Goal: Task Accomplishment & Management: Manage account settings

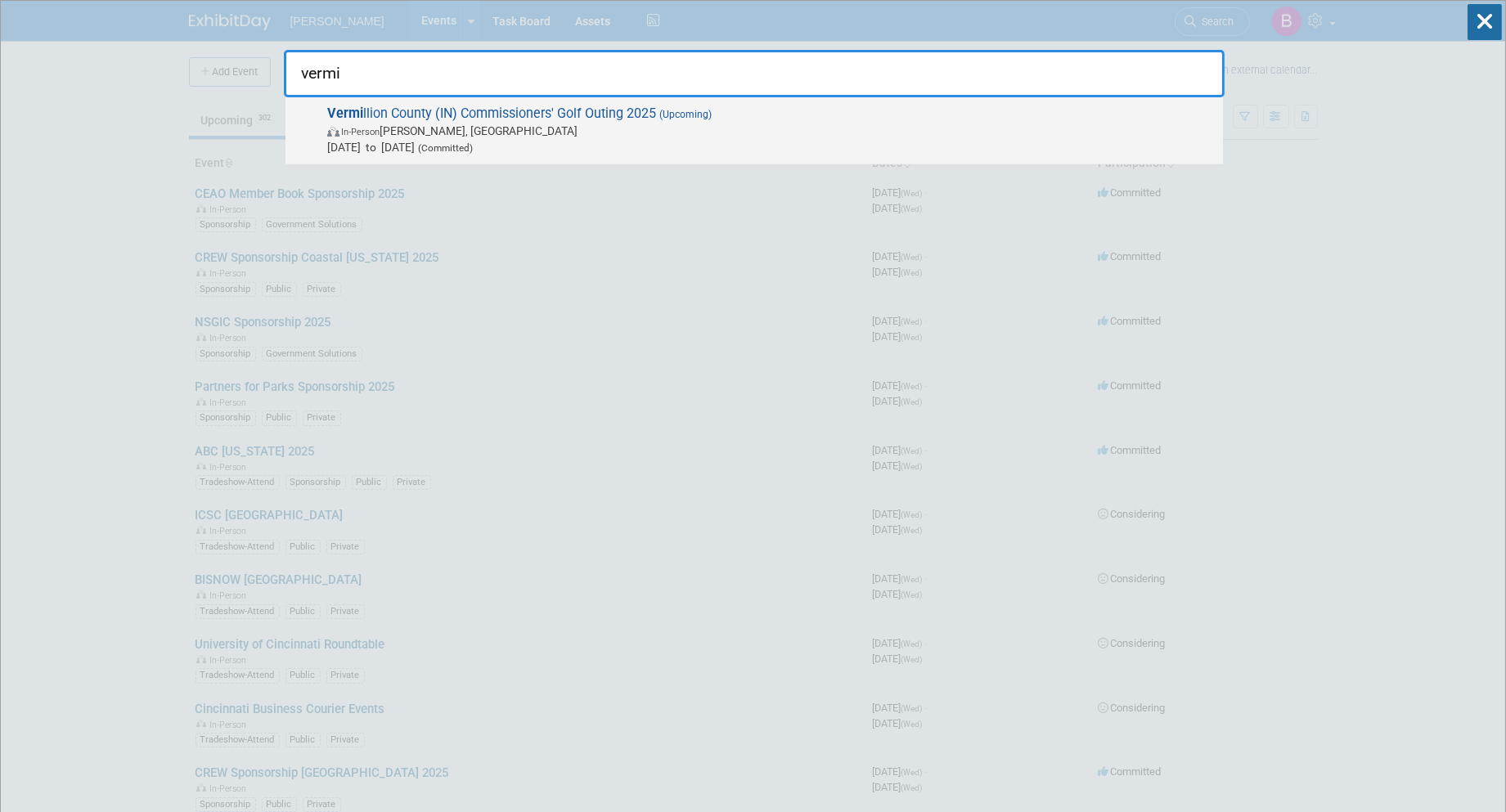
type input "vermi"
click at [655, 106] on span "Vermi llion County (IN) Commissioners' Golf Outing 2025 (Upcoming) In-Person [P…" at bounding box center [768, 130] width 892 height 50
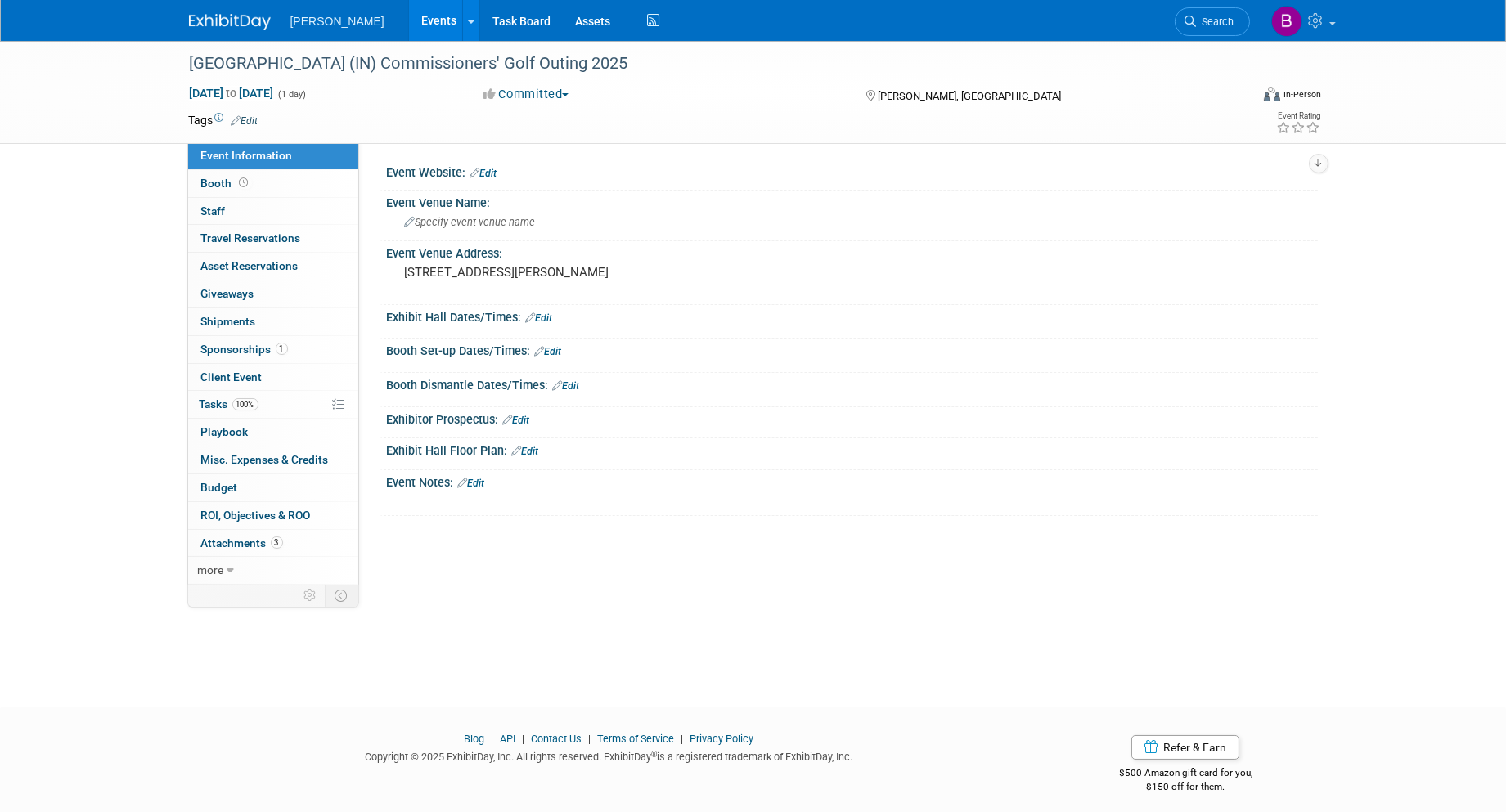
click at [240, 120] on icon at bounding box center [236, 121] width 10 height 11
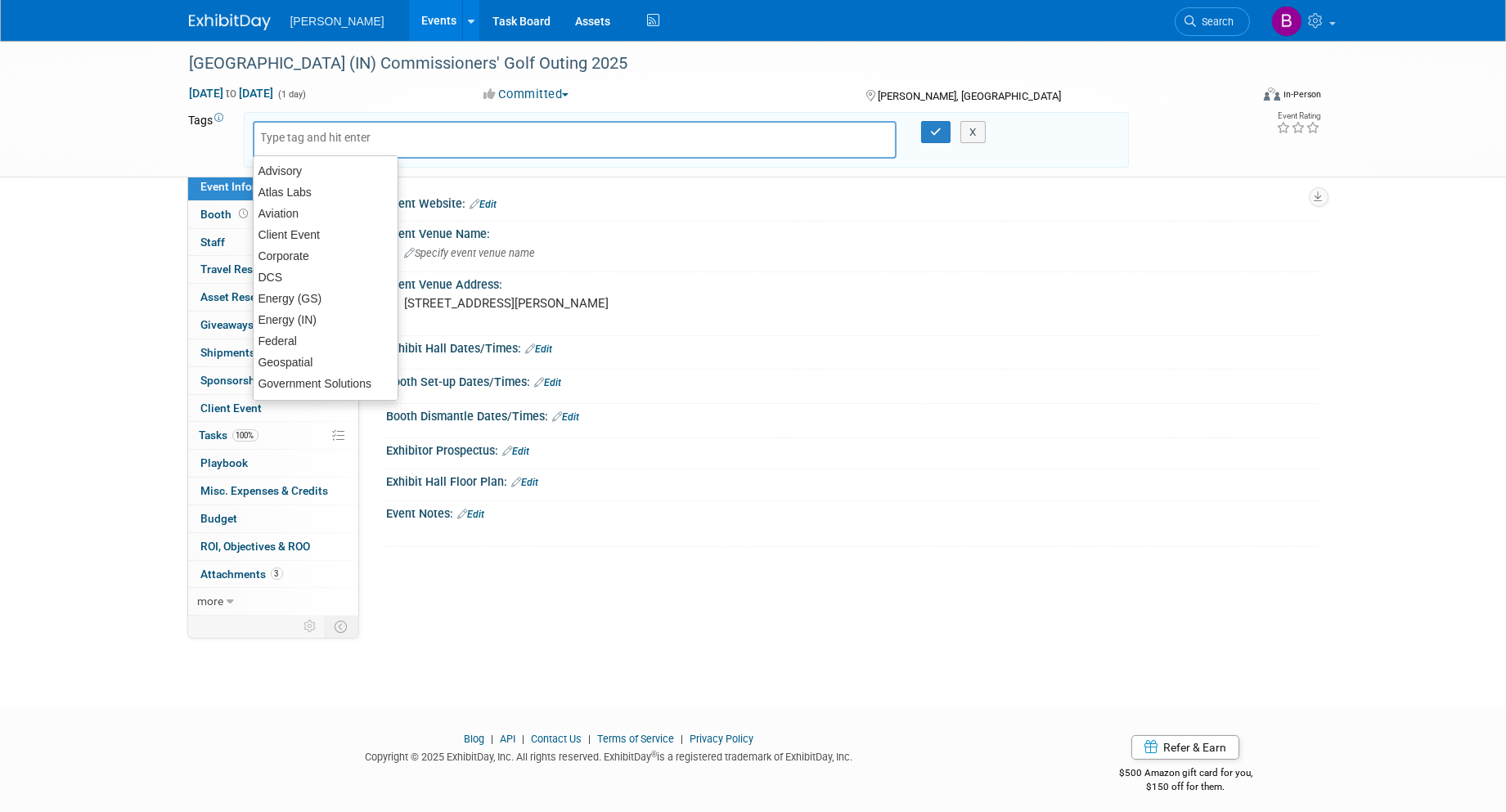
click at [313, 137] on input "text" at bounding box center [326, 137] width 131 height 16
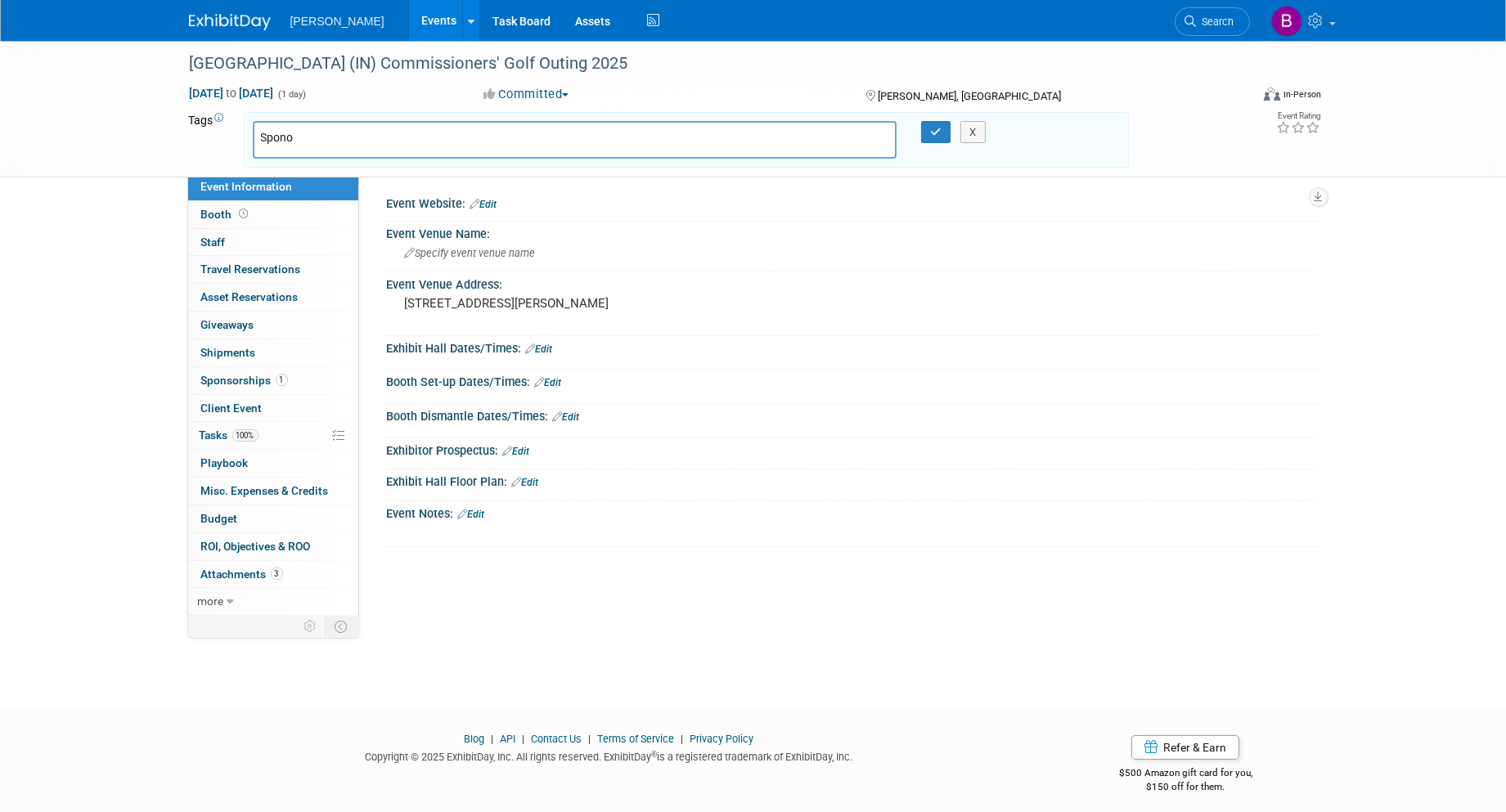
type input "Spon"
click at [319, 174] on div "Sponsorship" at bounding box center [366, 171] width 229 height 23
type input "Sponsorship"
click at [512, 140] on input "text" at bounding box center [474, 142] width 229 height 16
click at [253, 378] on span "Sponsorships 1" at bounding box center [244, 381] width 87 height 14
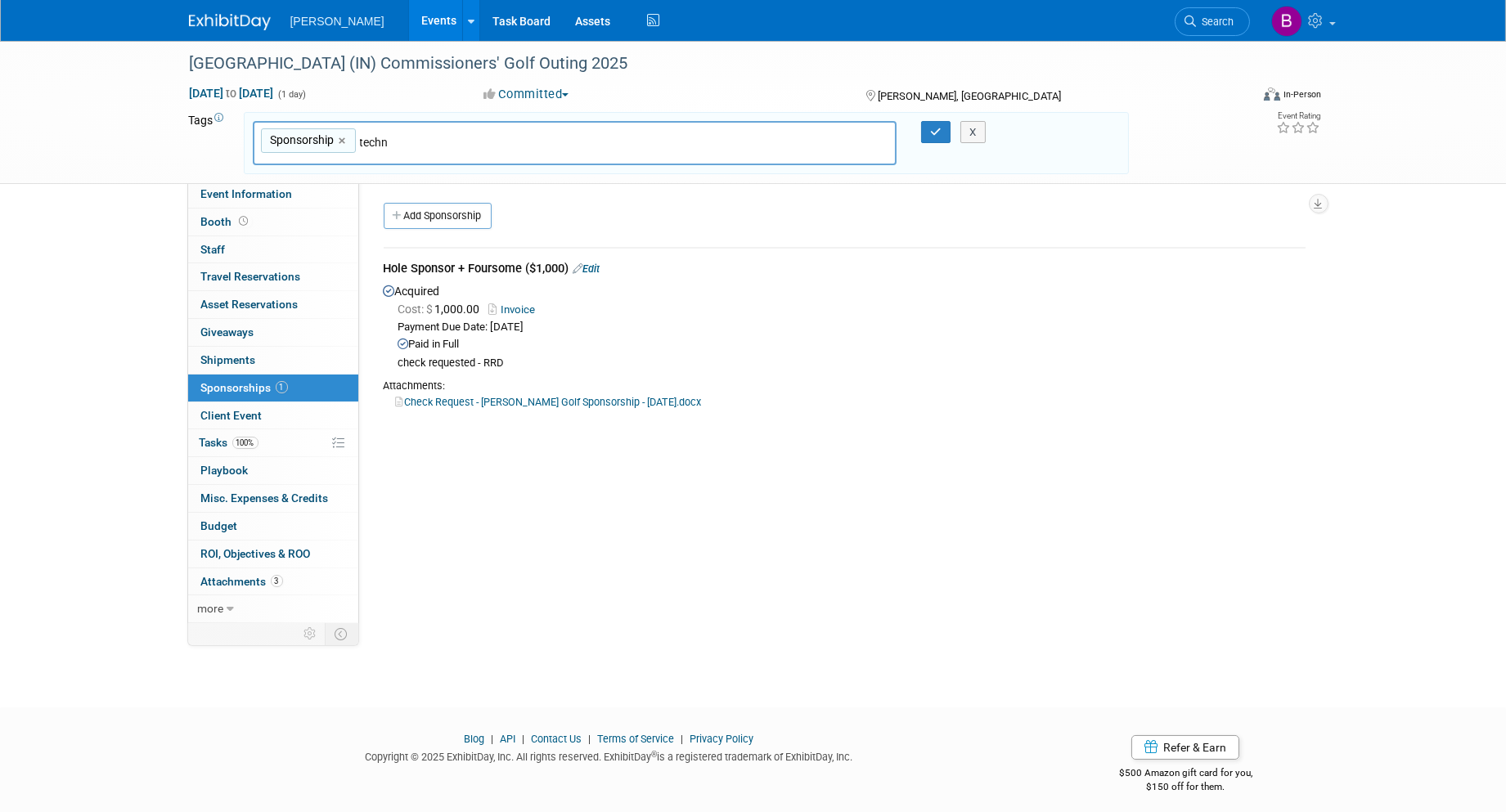
click at [600, 265] on link "Edit" at bounding box center [587, 268] width 27 height 13
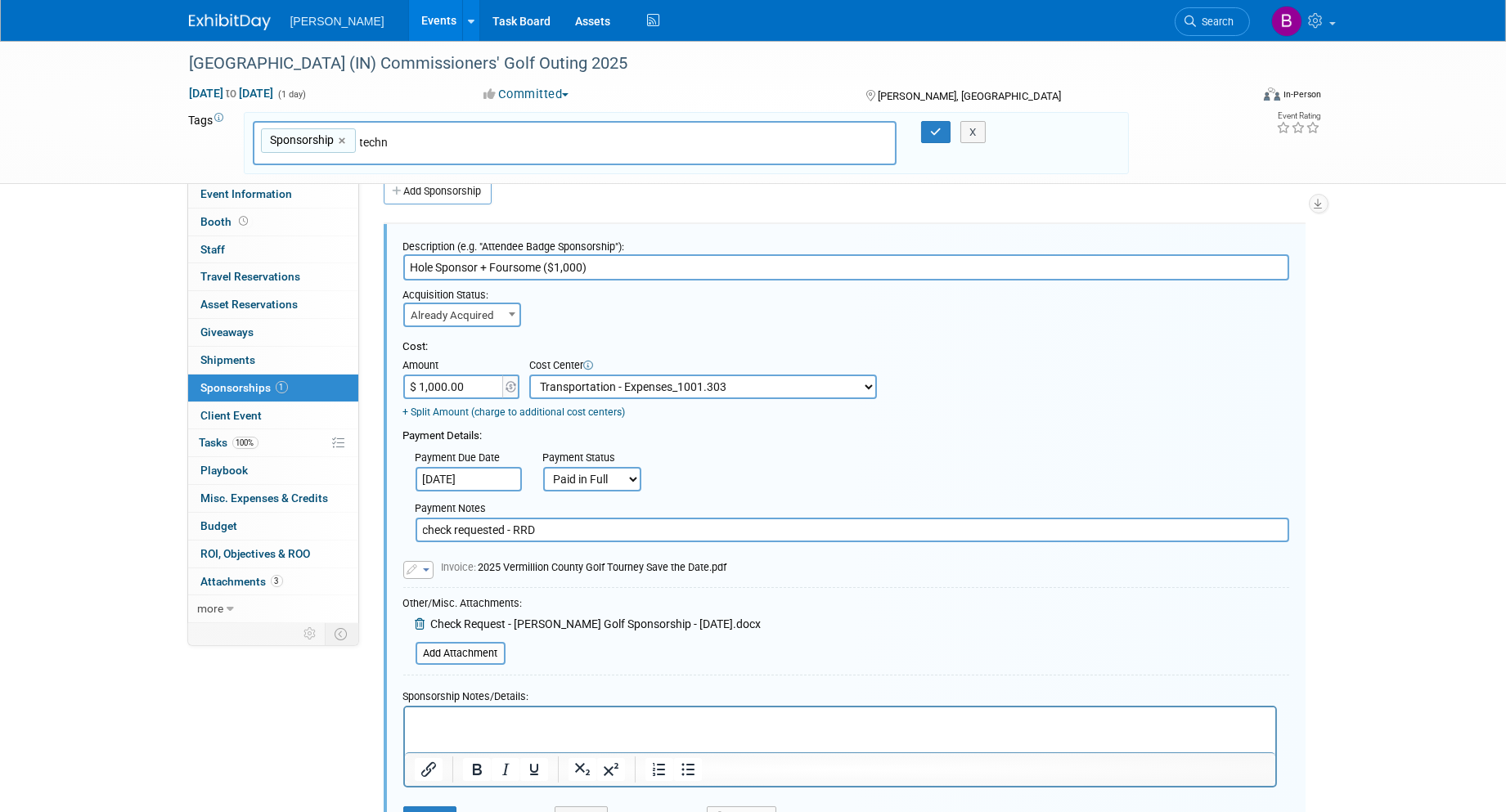
click at [472, 144] on input "techn" at bounding box center [474, 142] width 229 height 16
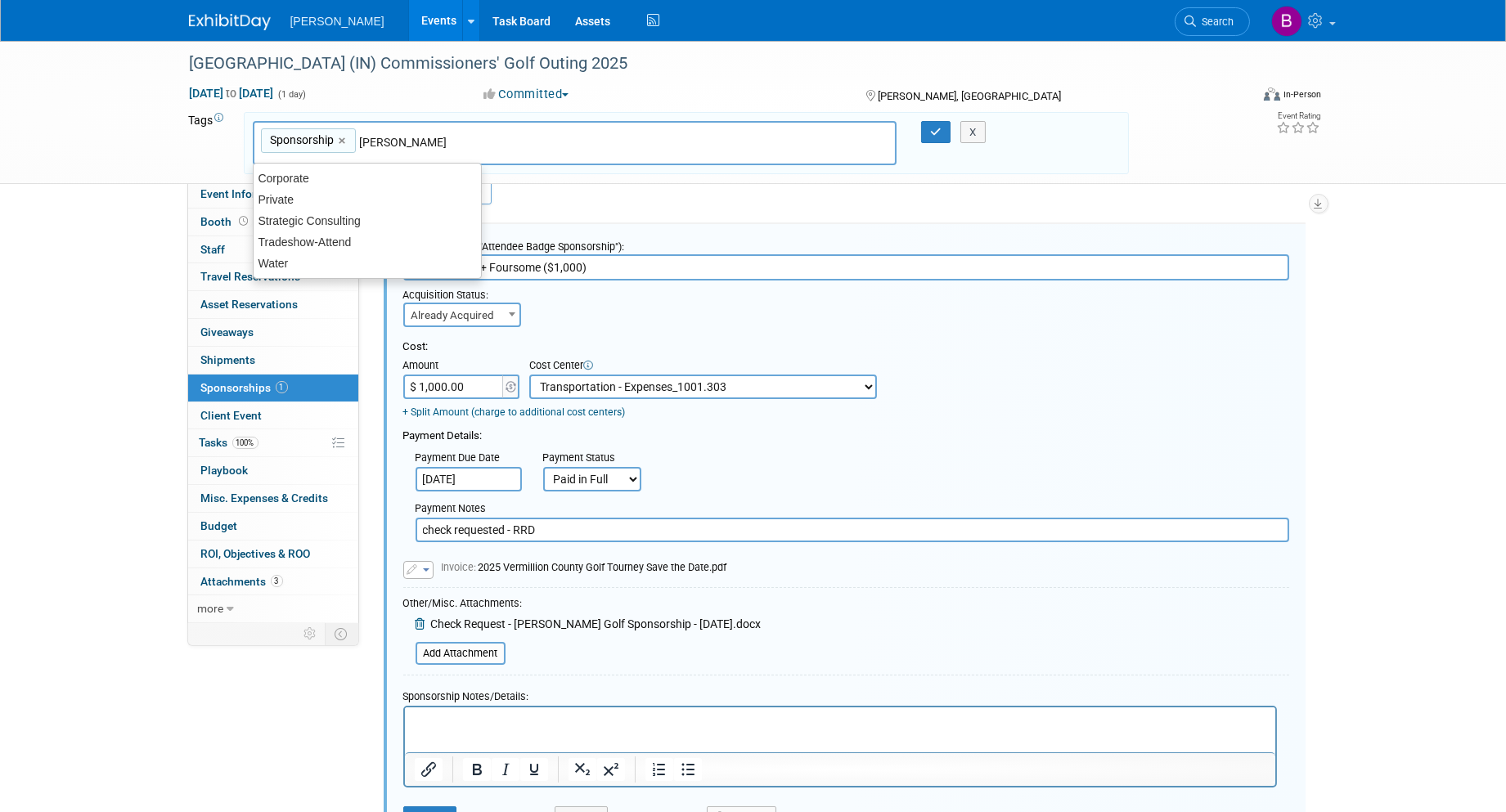
type input "trans"
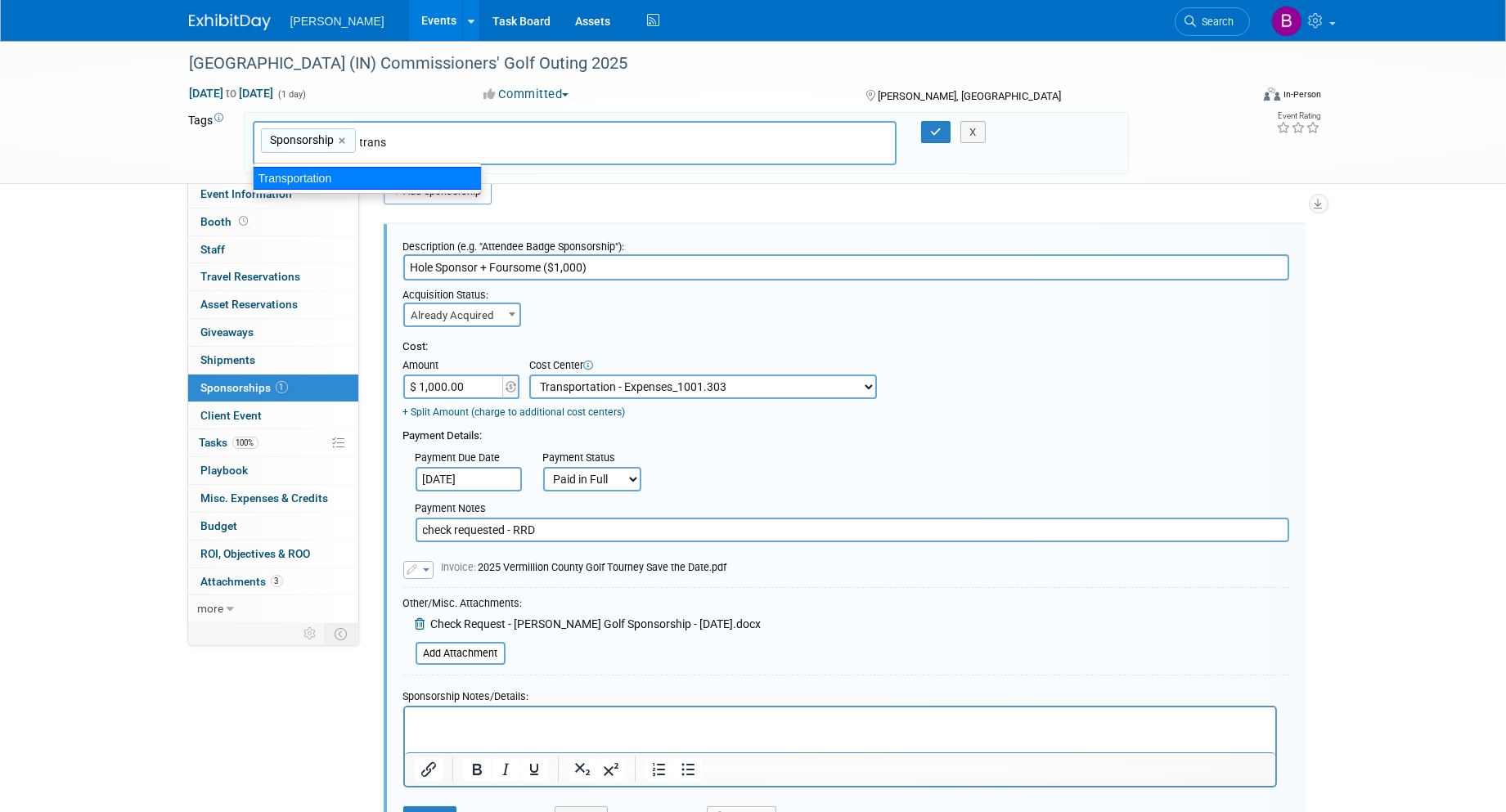
click at [333, 191] on ul "Transportation" at bounding box center [366, 178] width 229 height 31
click at [339, 168] on div "Transportation" at bounding box center [366, 178] width 229 height 23
type input "Sponsorship, Transportation"
click at [928, 142] on button "button" at bounding box center [935, 132] width 30 height 23
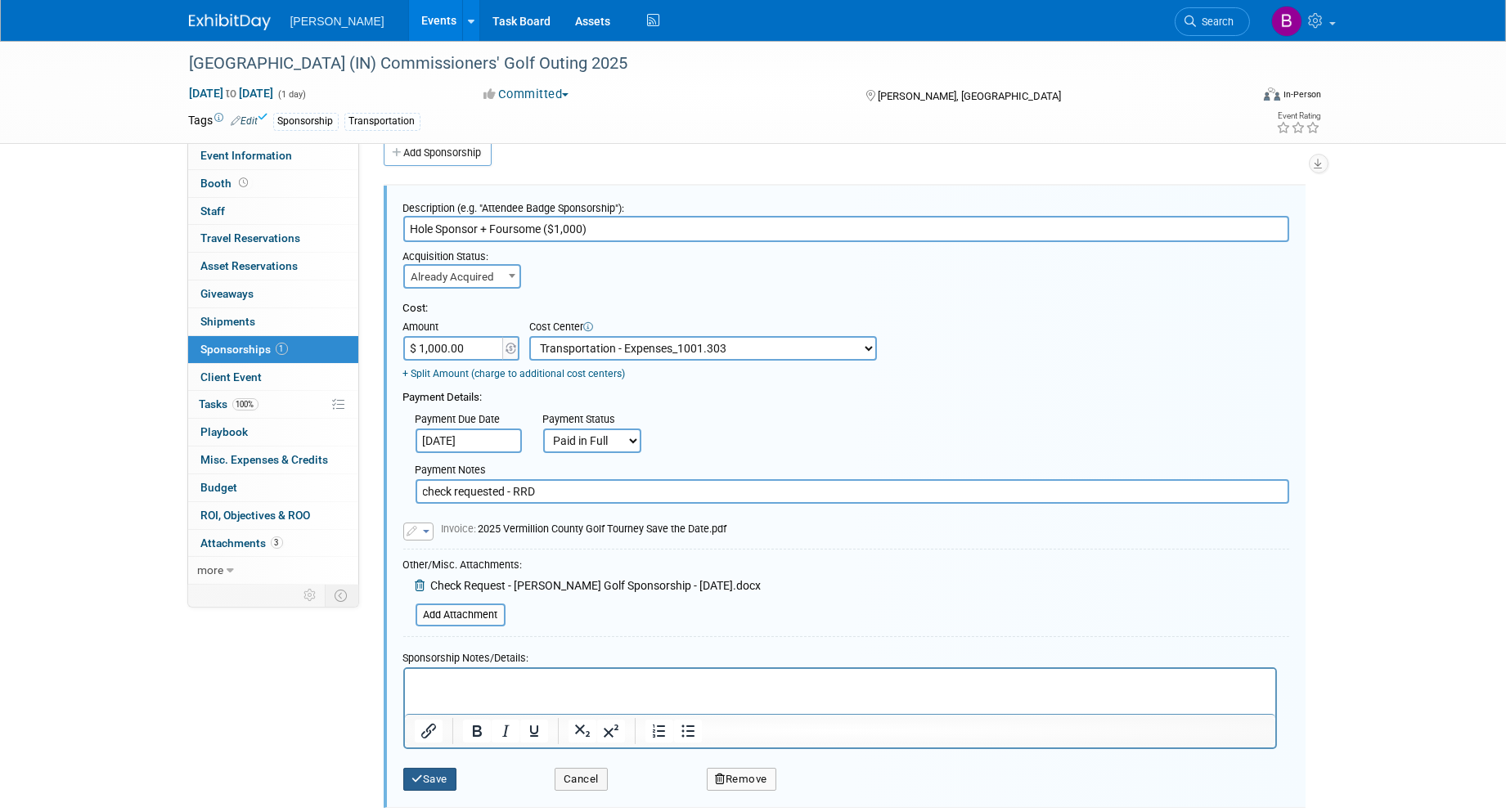
click at [442, 780] on button "Save" at bounding box center [431, 779] width 54 height 23
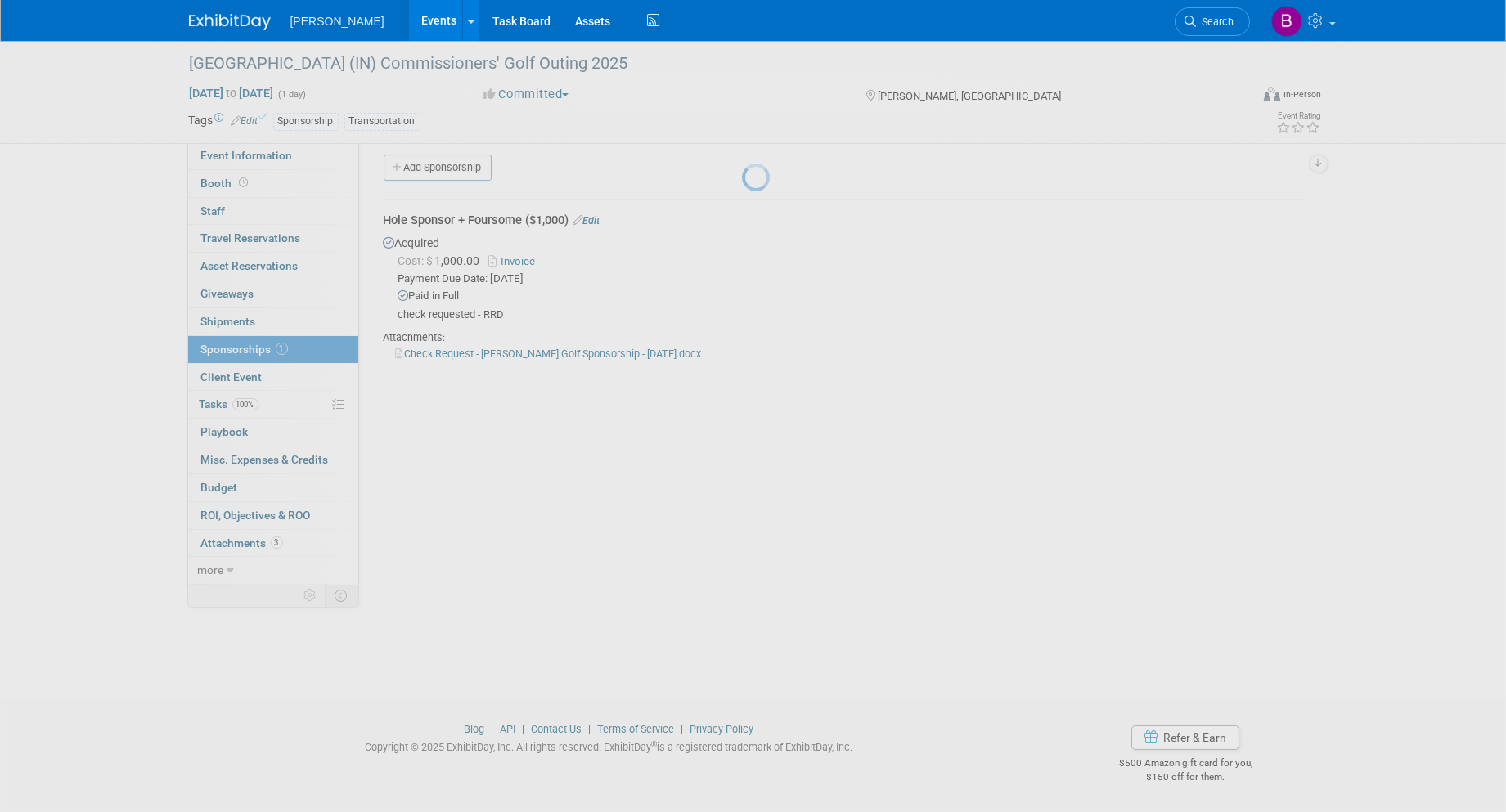
scroll to position [9, 0]
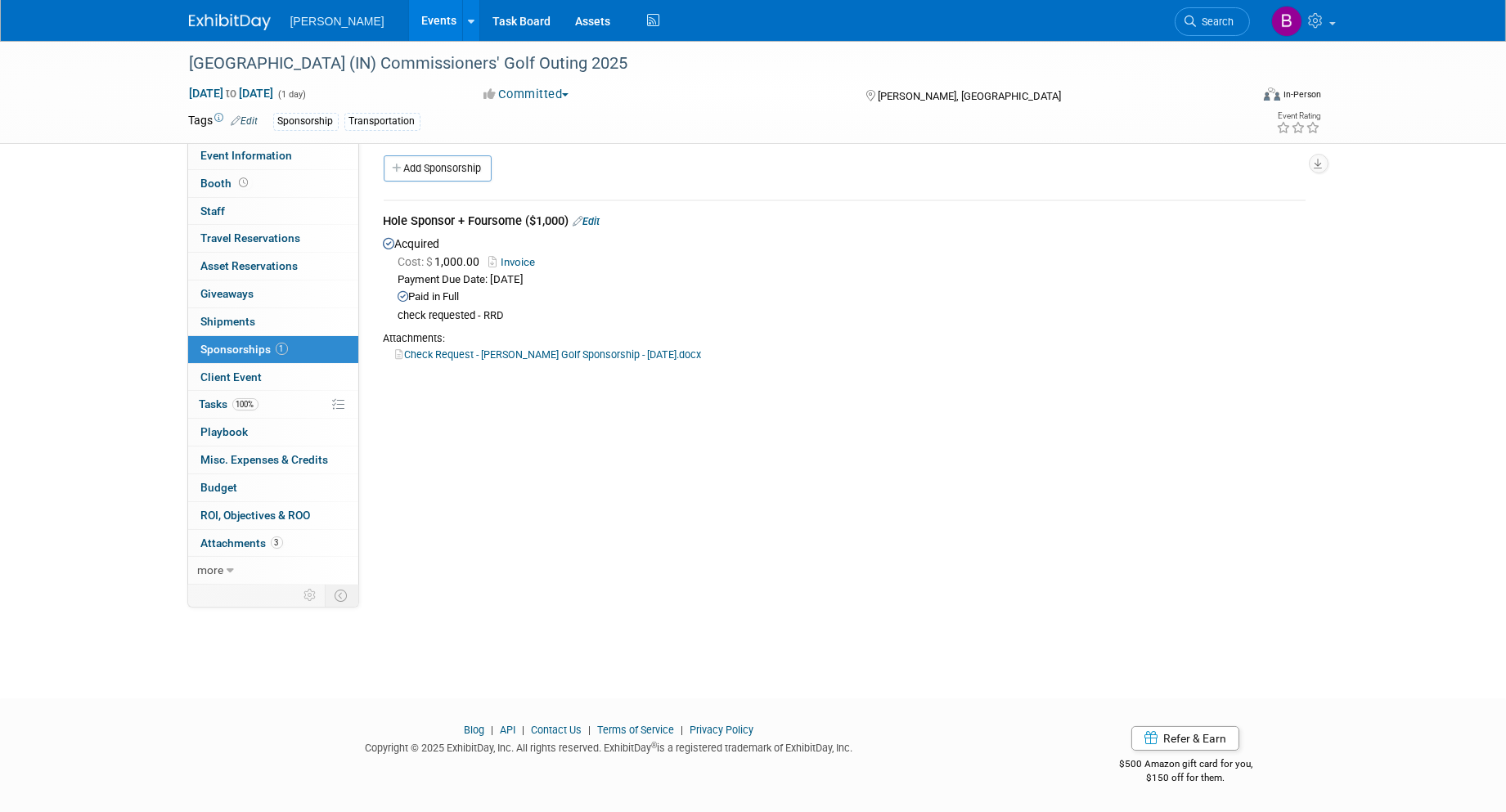
click at [409, 9] on link "Events" at bounding box center [438, 20] width 60 height 41
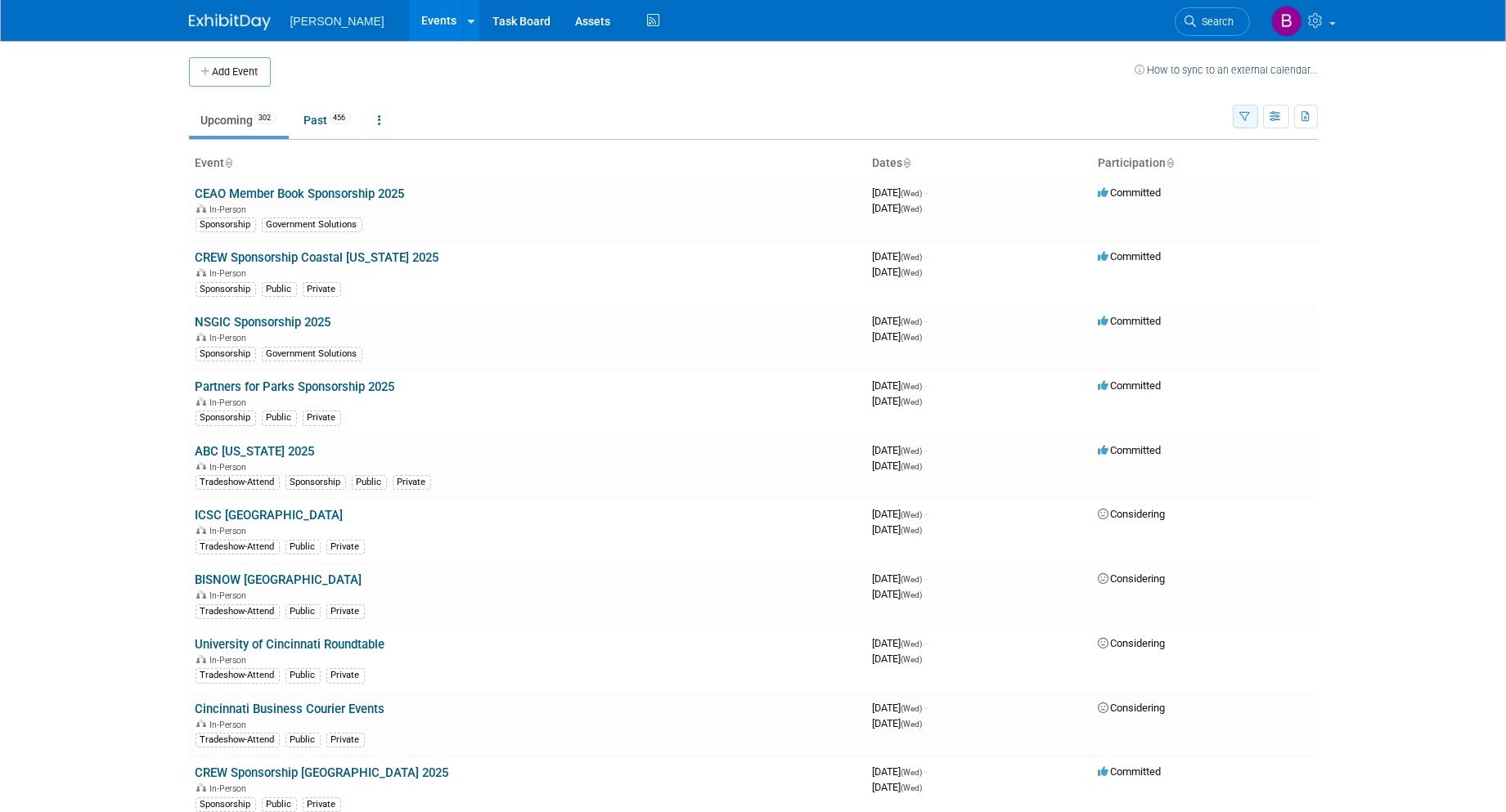
click at [1254, 126] on button "button" at bounding box center [1245, 116] width 25 height 24
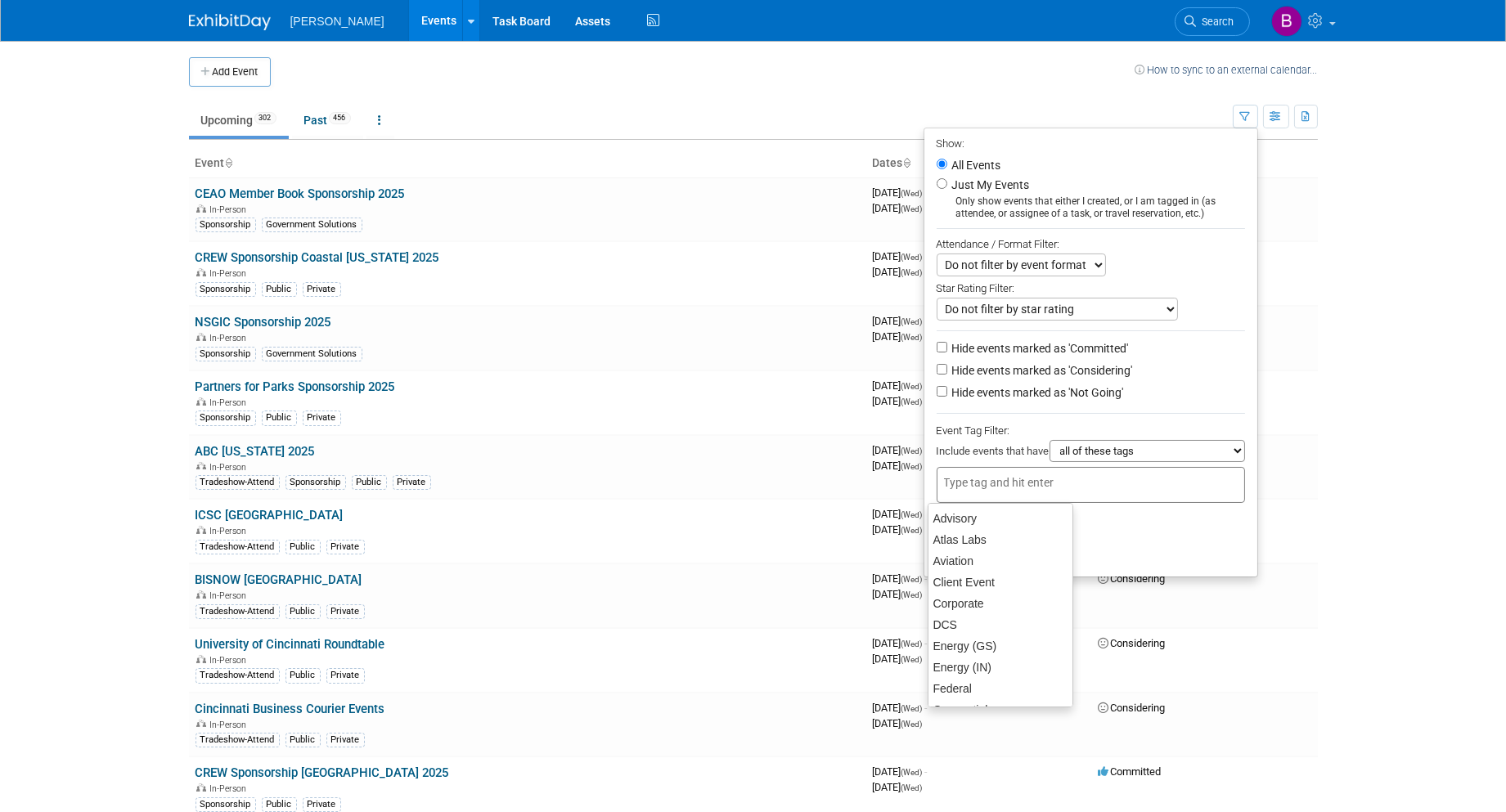
click at [1014, 484] on input "text" at bounding box center [1009, 482] width 131 height 16
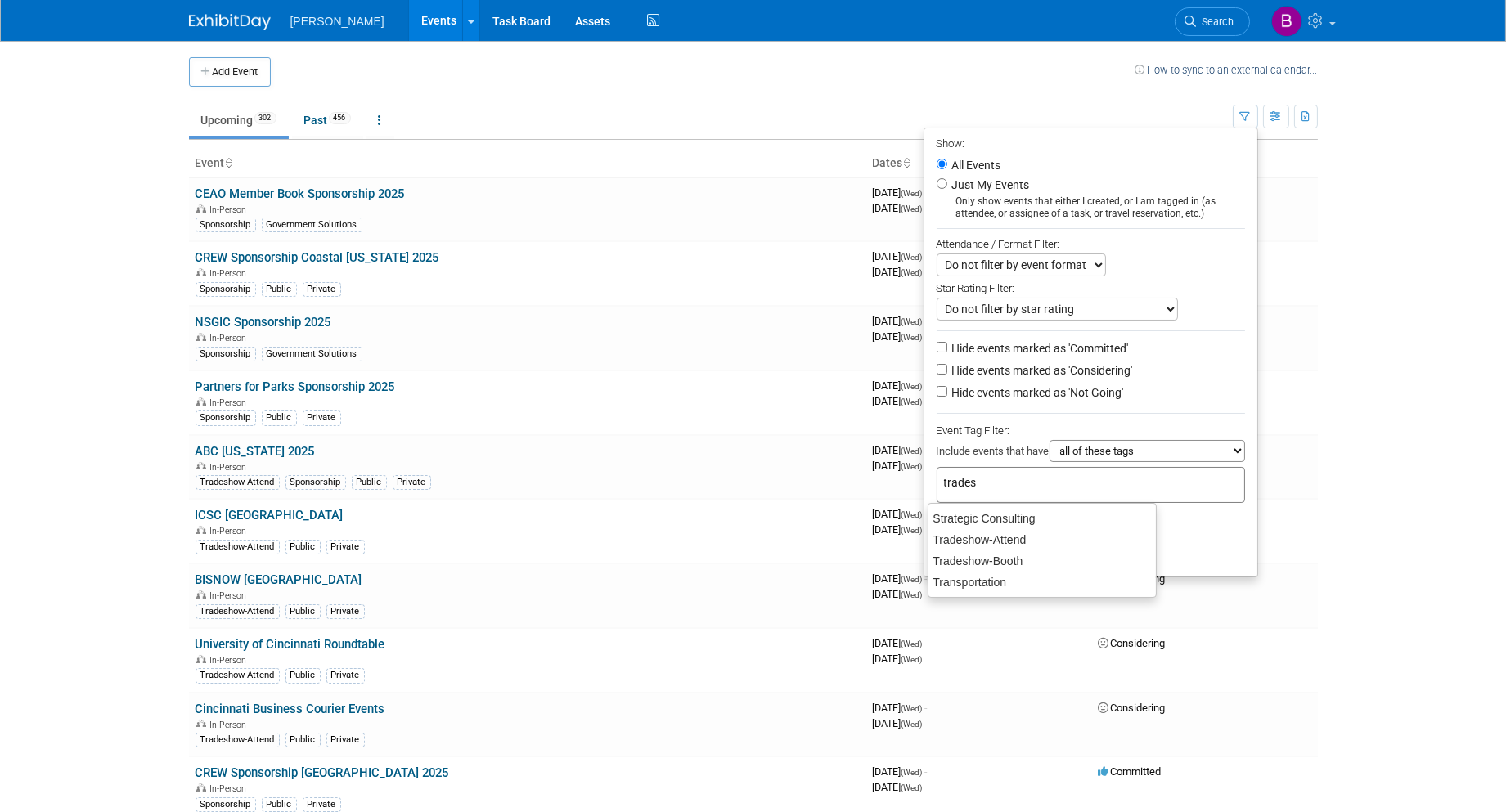
type input "tradesh"
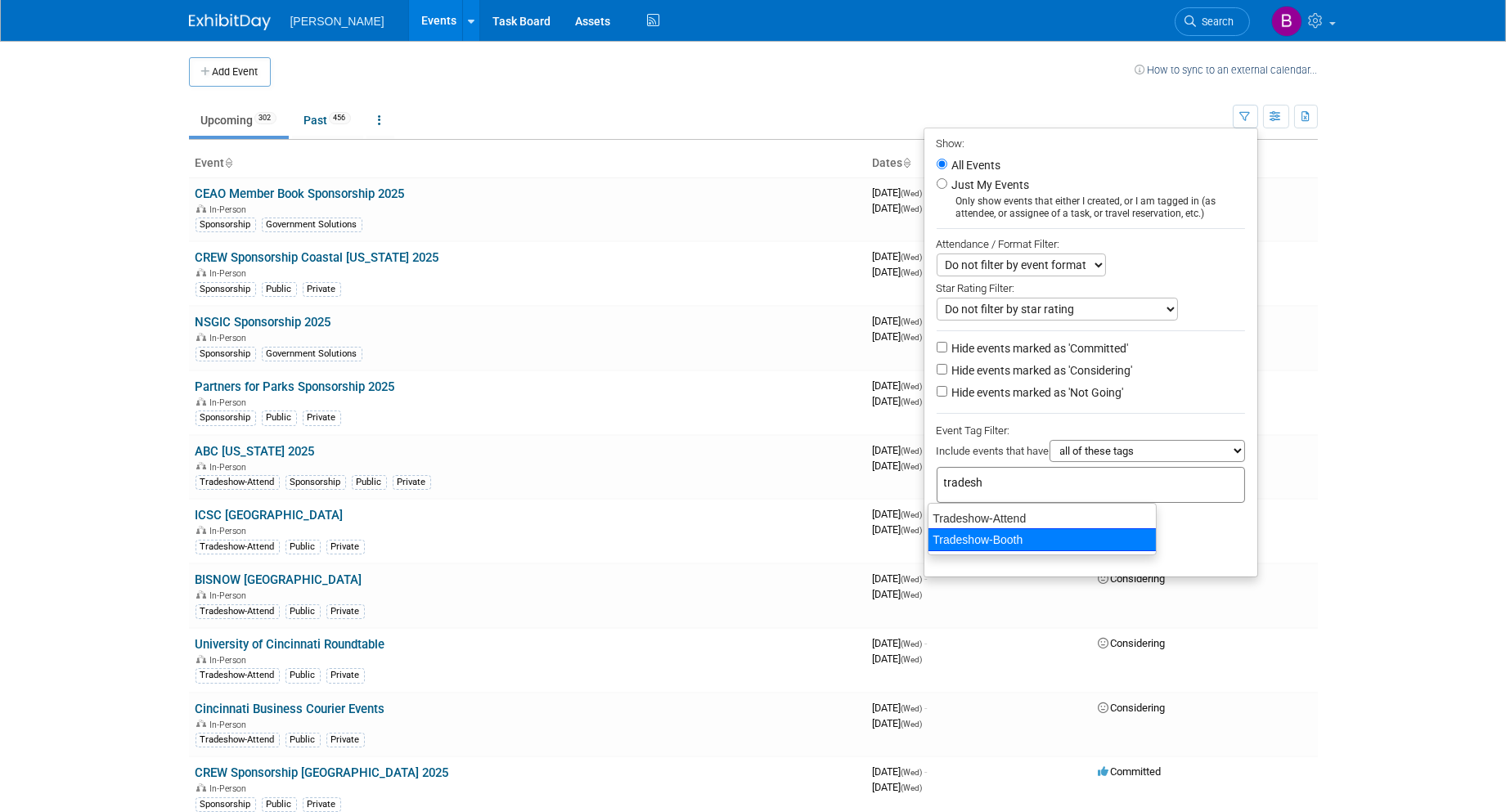
drag, startPoint x: 1037, startPoint y: 538, endPoint x: 1039, endPoint y: 526, distance: 12.2
click at [1037, 537] on div "Tradeshow-Booth" at bounding box center [1042, 539] width 229 height 23
type input "Tradeshow-Booth"
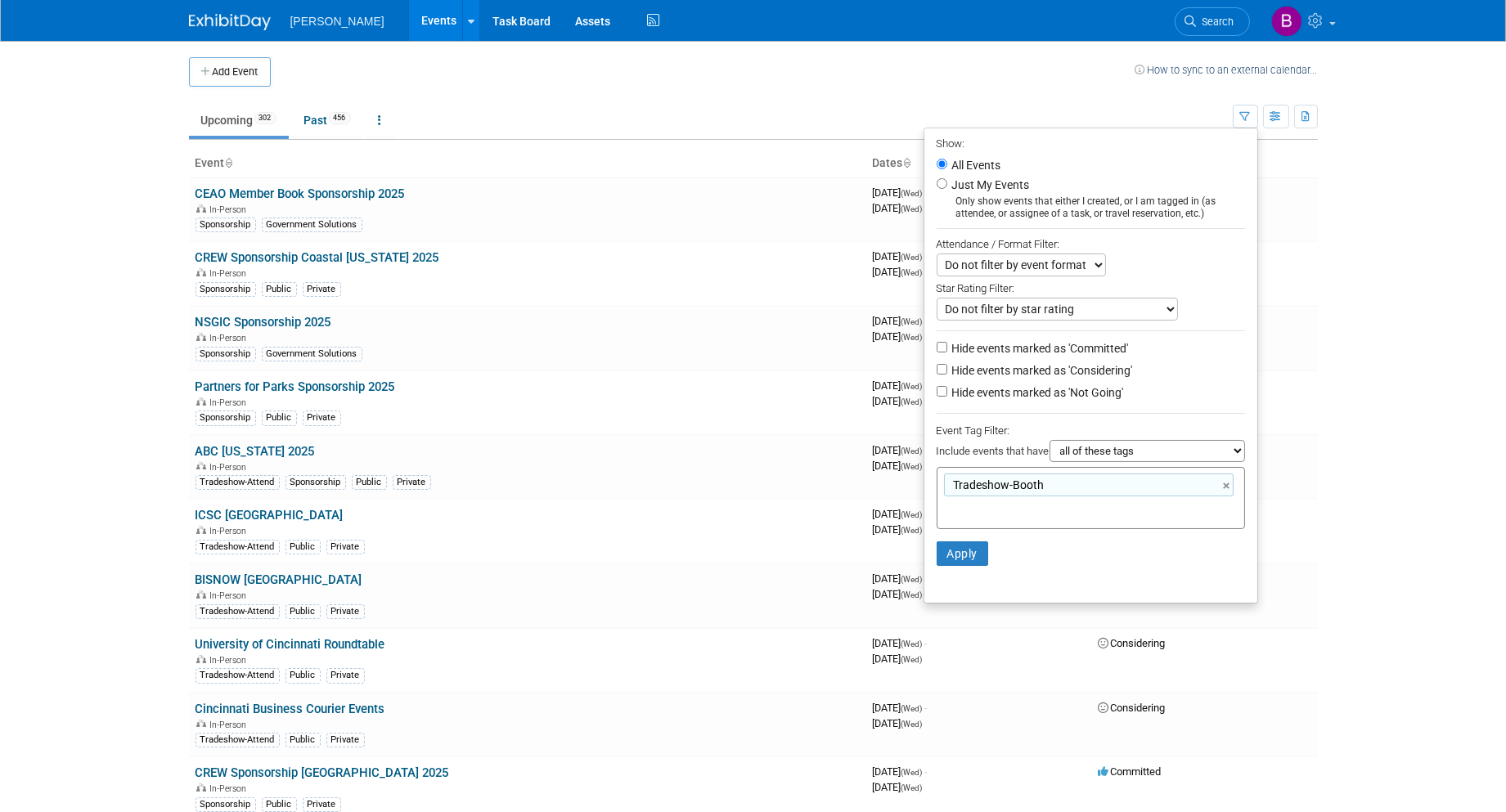
click at [1091, 372] on label "Hide events marked as 'Considering'" at bounding box center [1041, 370] width 184 height 16
click at [947, 372] on input "Hide events marked as 'Considering'" at bounding box center [941, 369] width 11 height 11
checkbox input "true"
click at [1064, 392] on label "Hide events marked as 'Not Going'" at bounding box center [1036, 392] width 175 height 16
click at [947, 392] on input "Hide events marked as 'Not Going'" at bounding box center [941, 391] width 11 height 11
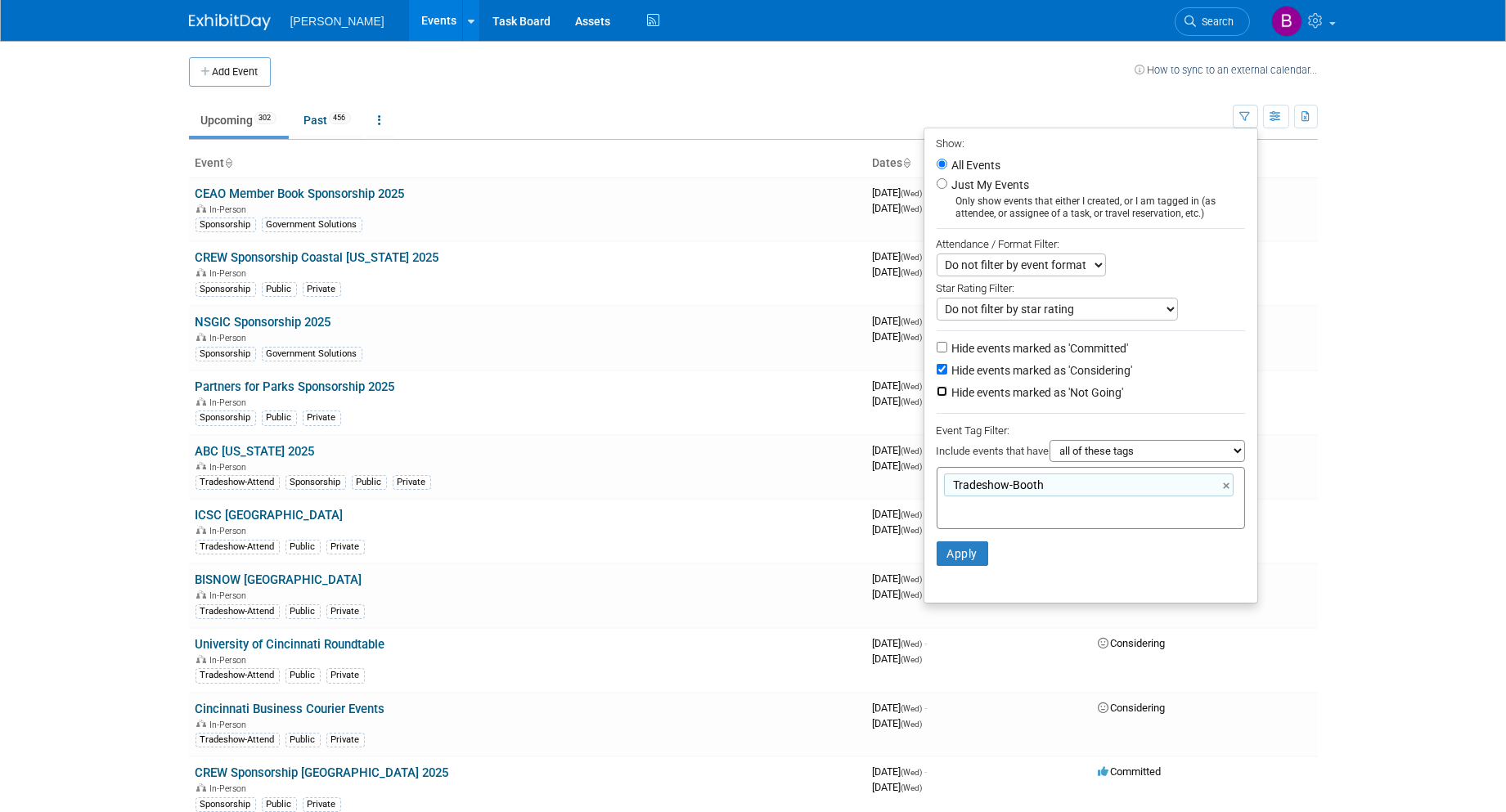
checkbox input "true"
click at [973, 549] on button "Apply" at bounding box center [962, 553] width 52 height 24
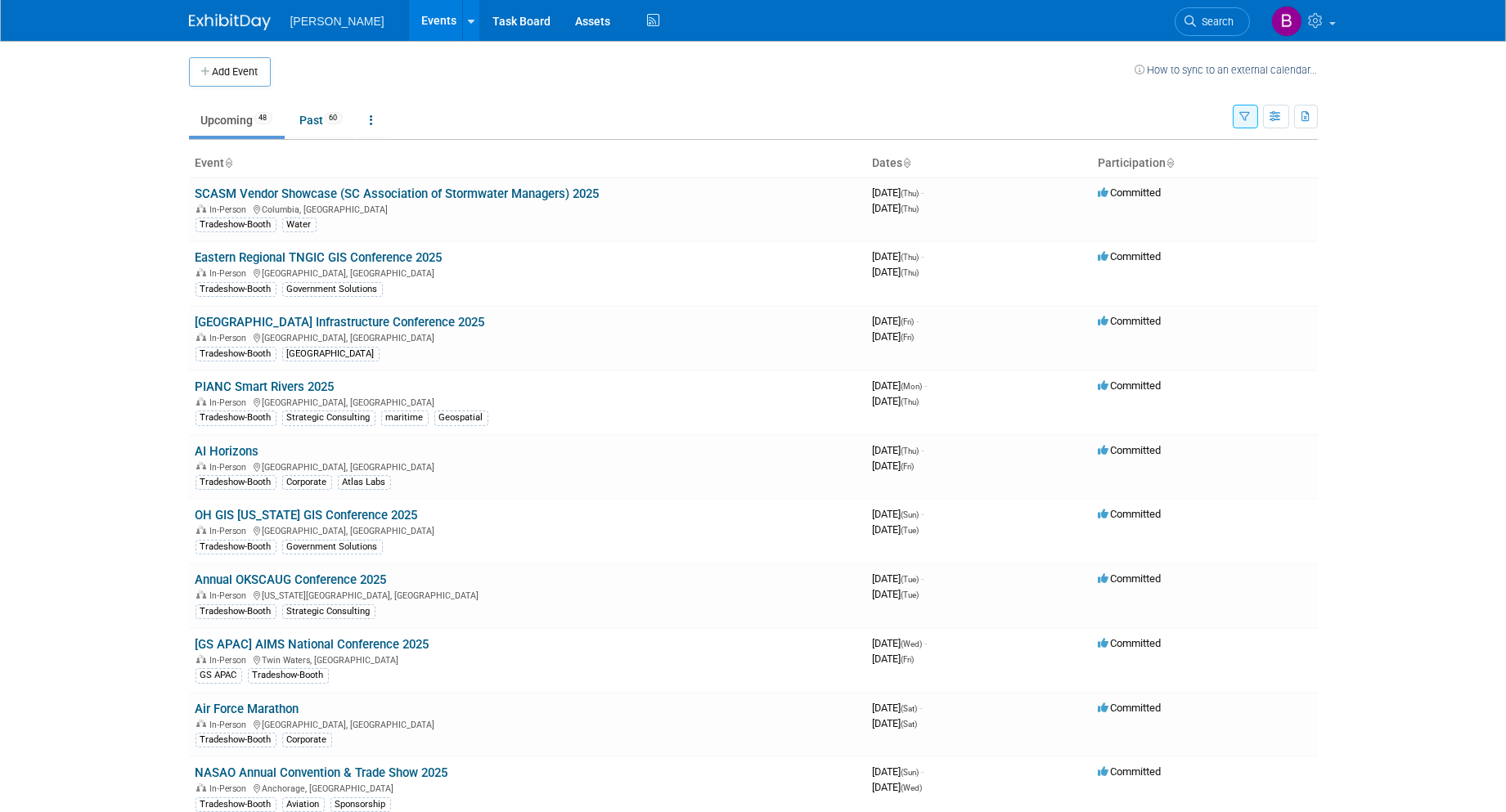
click at [1232, 123] on button "button" at bounding box center [1245, 116] width 25 height 24
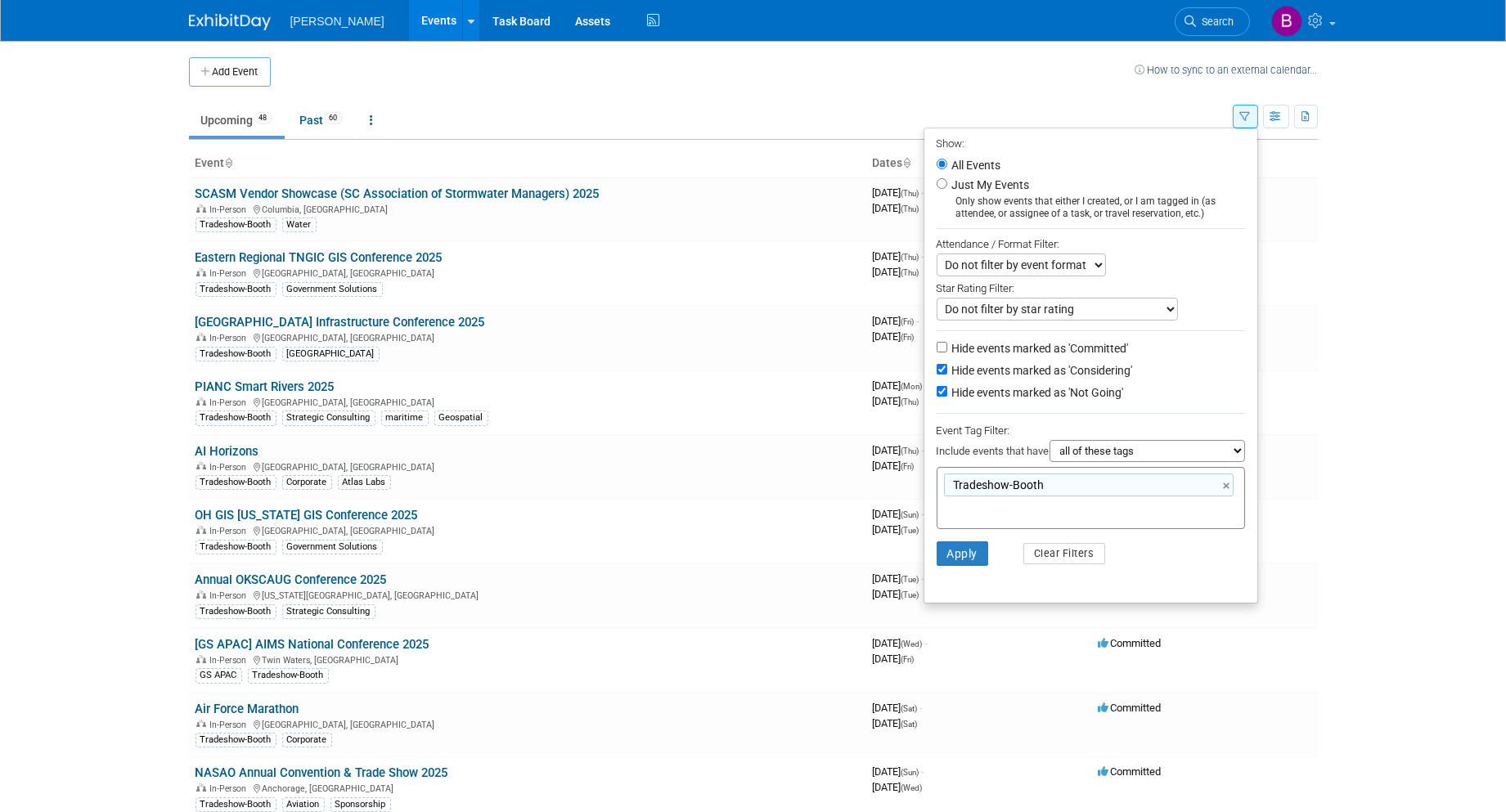
click at [1404, 324] on body "Woolpert Events Add Event Bulk Upload Events Shareable Event Boards Recently Vi…" at bounding box center [753, 406] width 1506 height 812
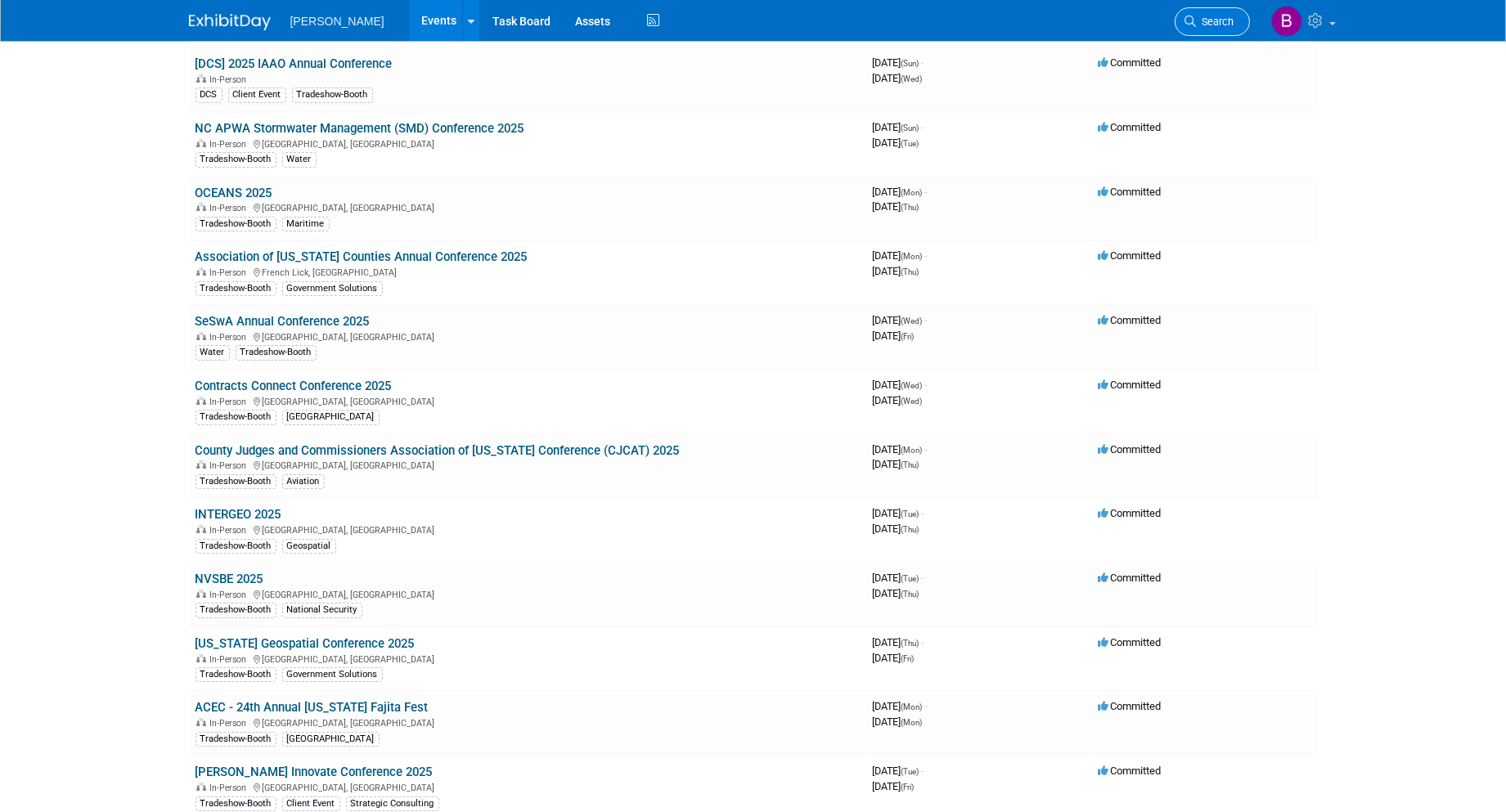
scroll to position [802, 0]
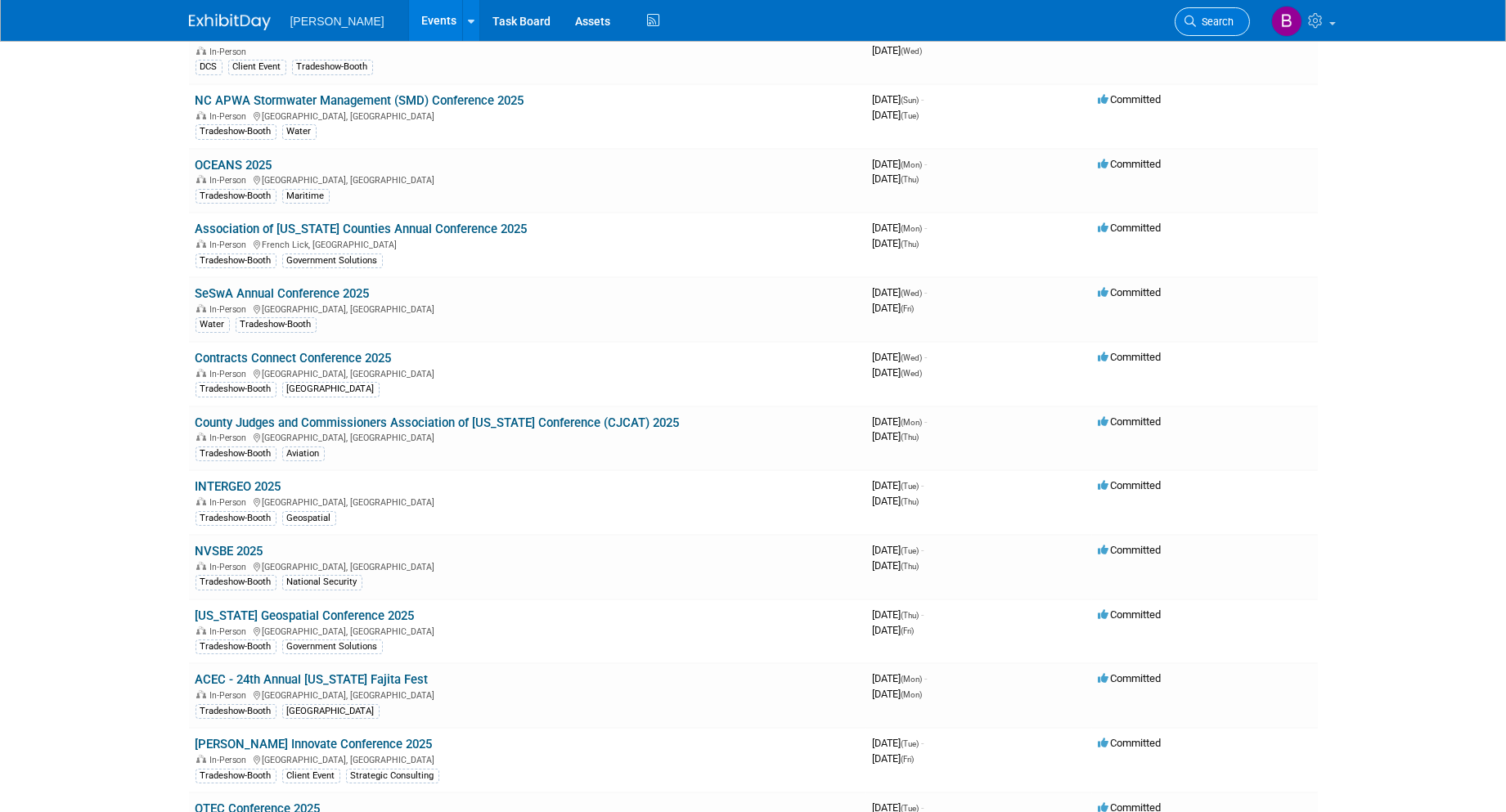
click at [1219, 27] on link "Search" at bounding box center [1211, 22] width 75 height 29
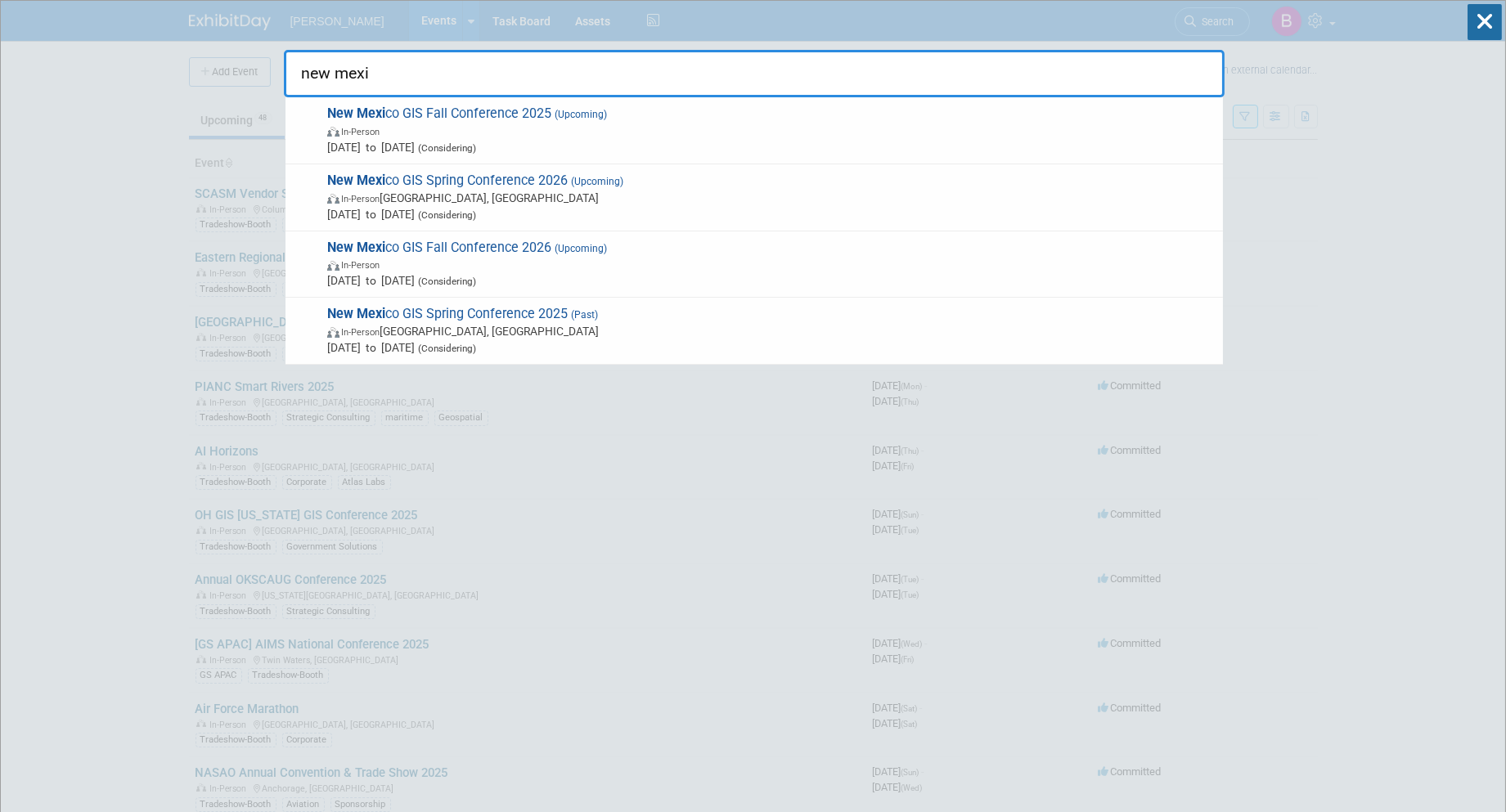
drag, startPoint x: 1116, startPoint y: 78, endPoint x: -6, endPoint y: 87, distance: 1122.0
click at [0, 87] on html "Woolpert Events Add Event Bulk Upload Events Shareable Event Boards Recently Vi…" at bounding box center [753, 406] width 1506 height 812
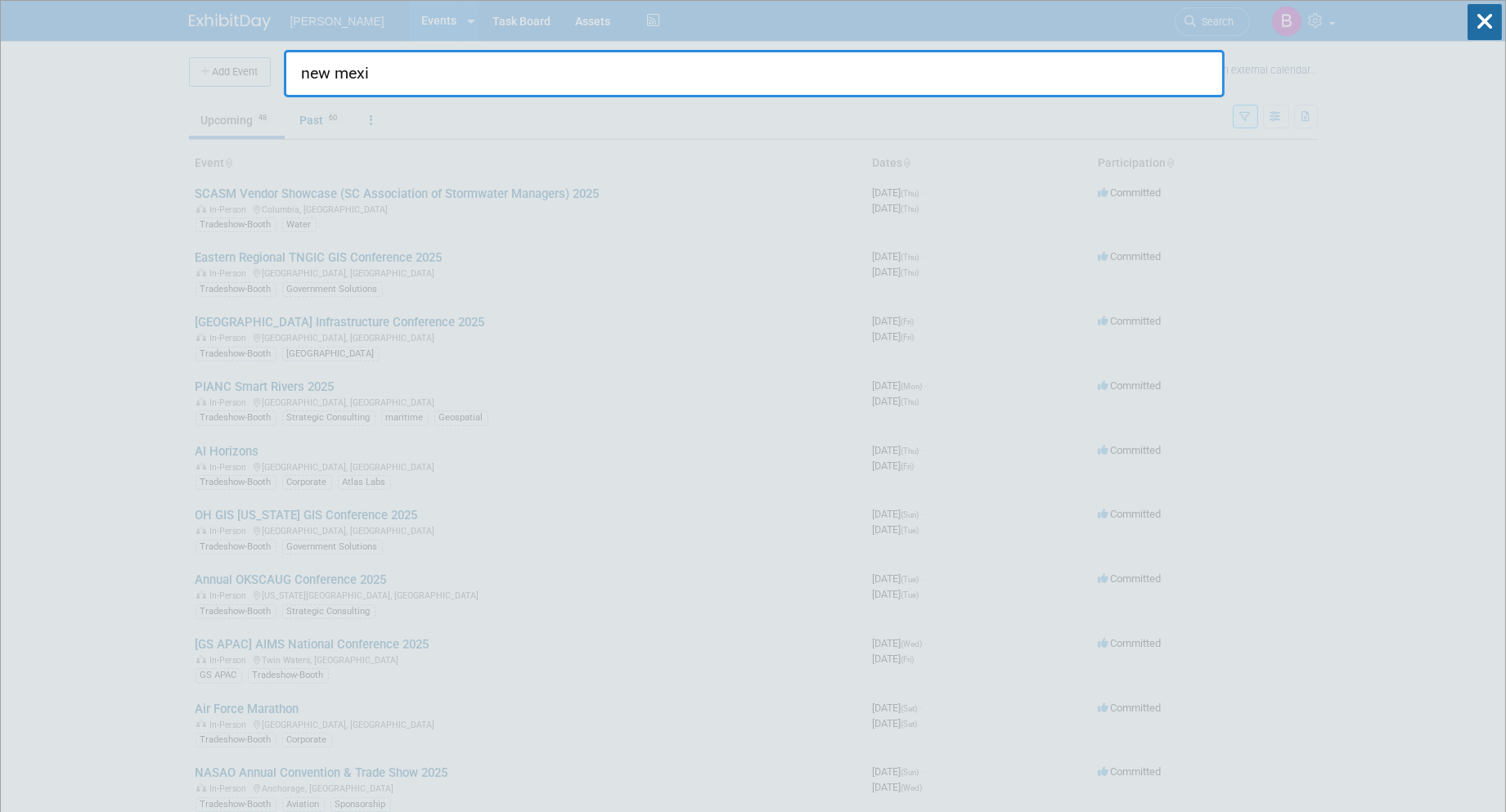
type input "new mexi"
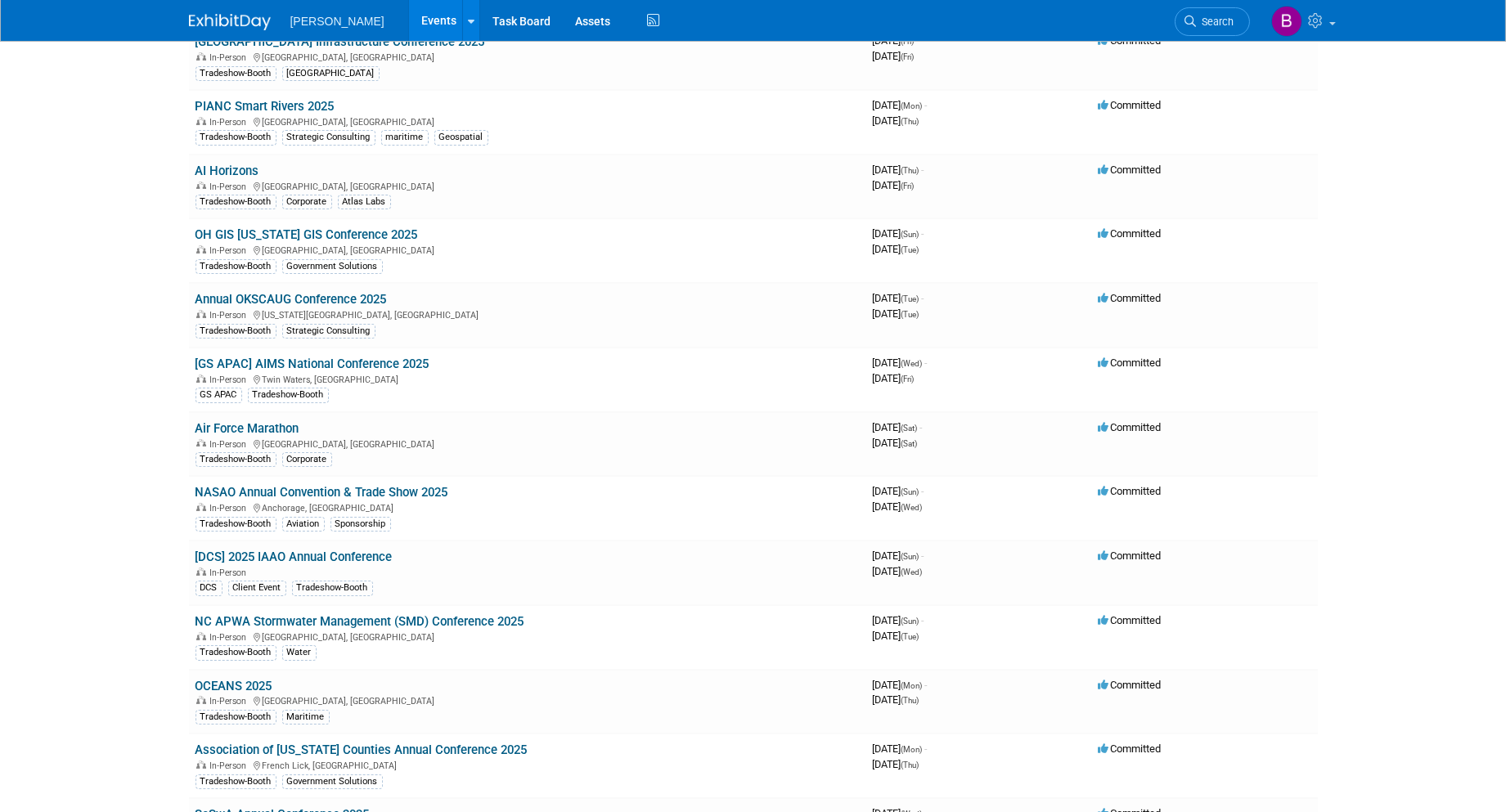
scroll to position [544, 0]
